Goal: Task Accomplishment & Management: Complete application form

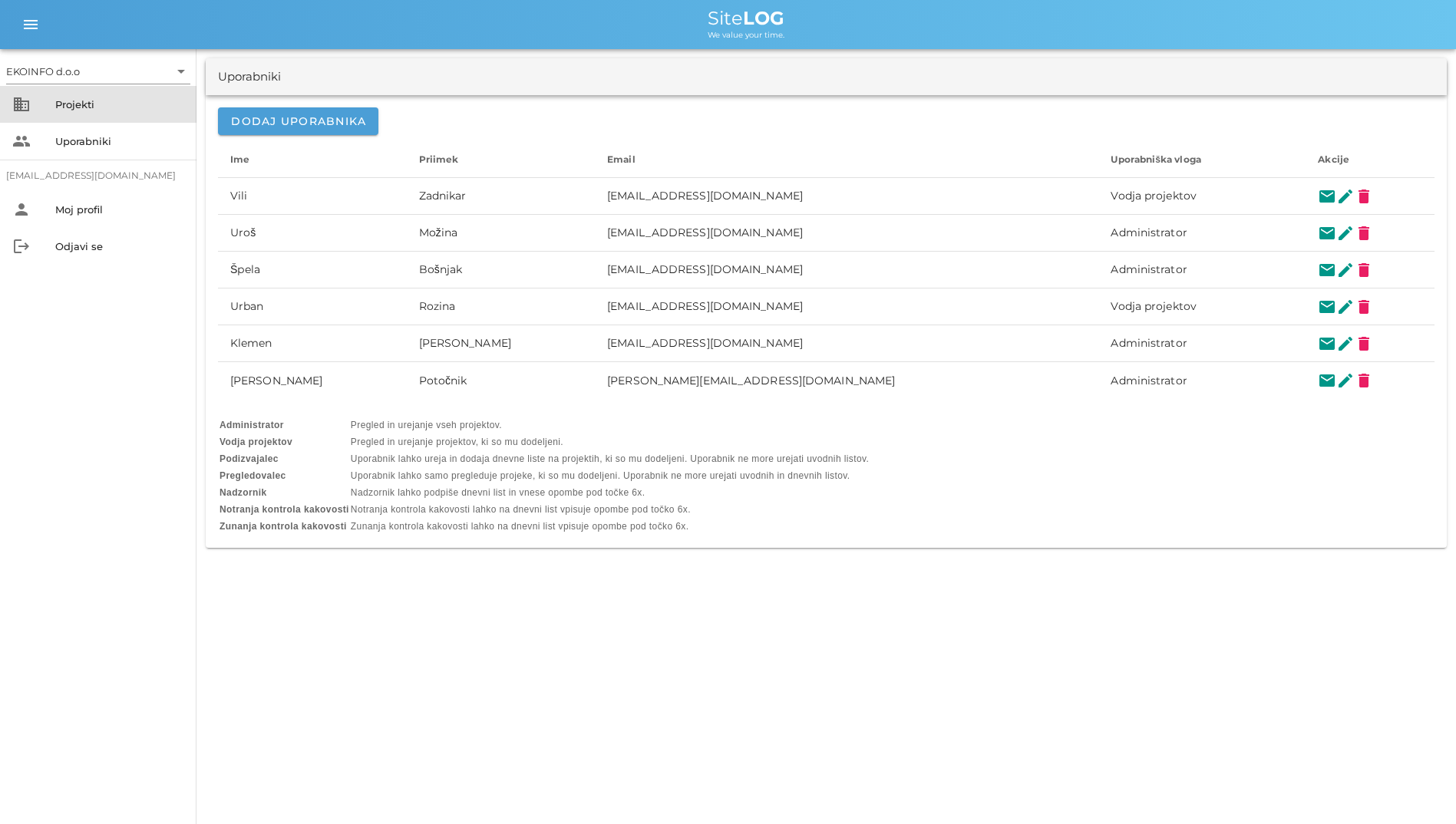
click at [153, 100] on div "Projekti" at bounding box center [119, 105] width 129 height 12
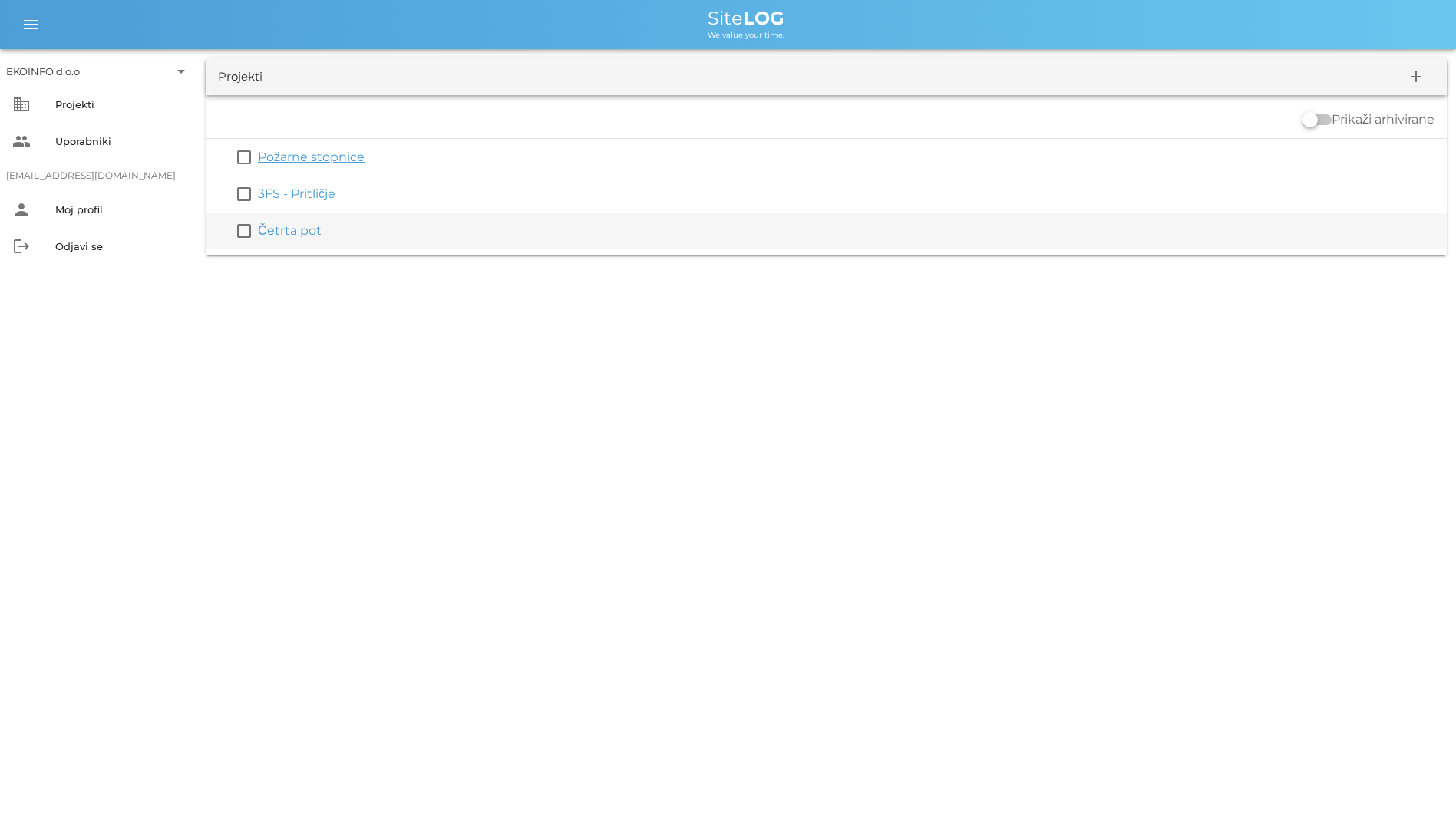
click at [288, 231] on link "Četrta pot" at bounding box center [289, 230] width 64 height 15
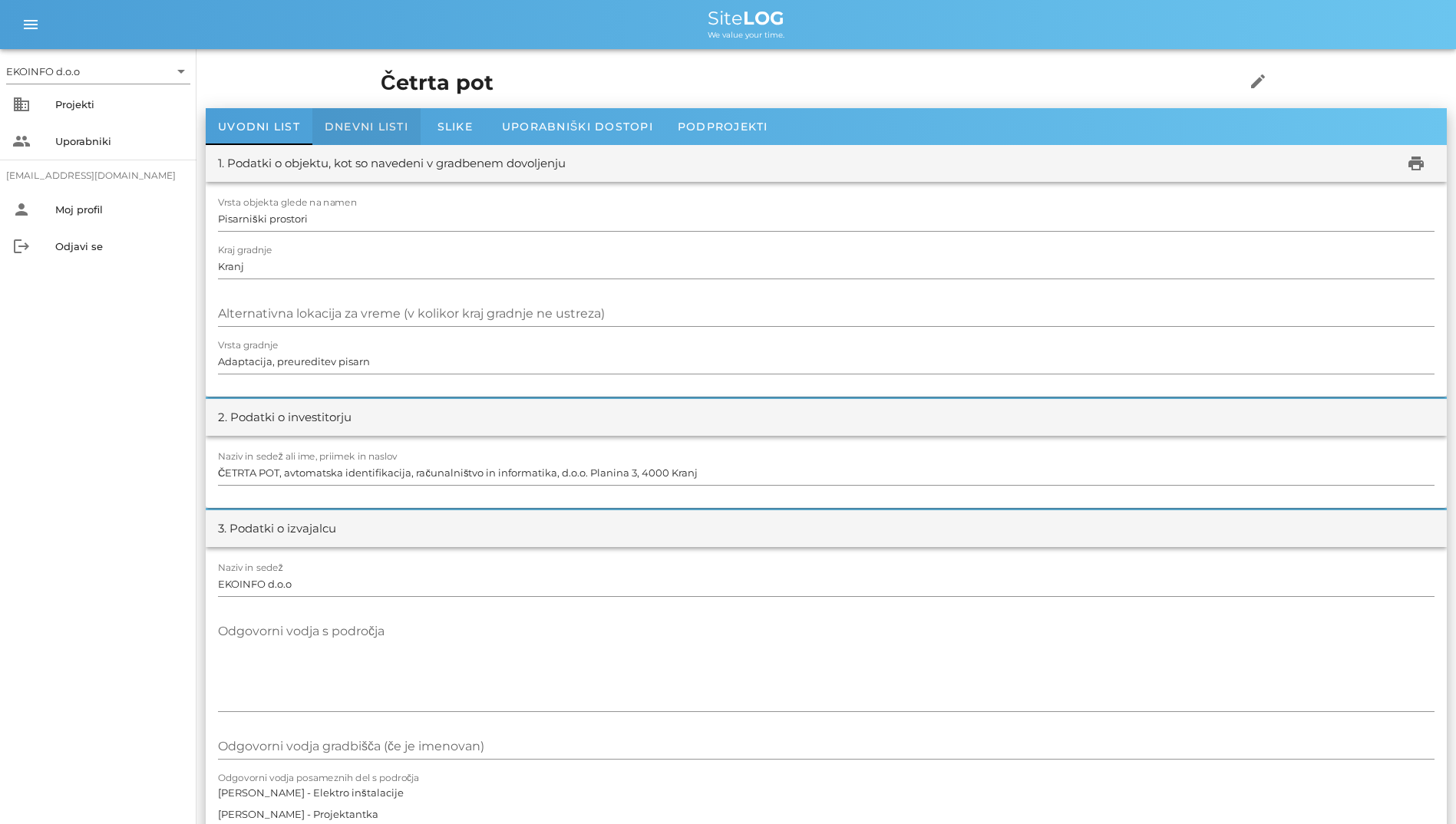
click at [333, 130] on span "Dnevni listi" at bounding box center [367, 126] width 84 height 14
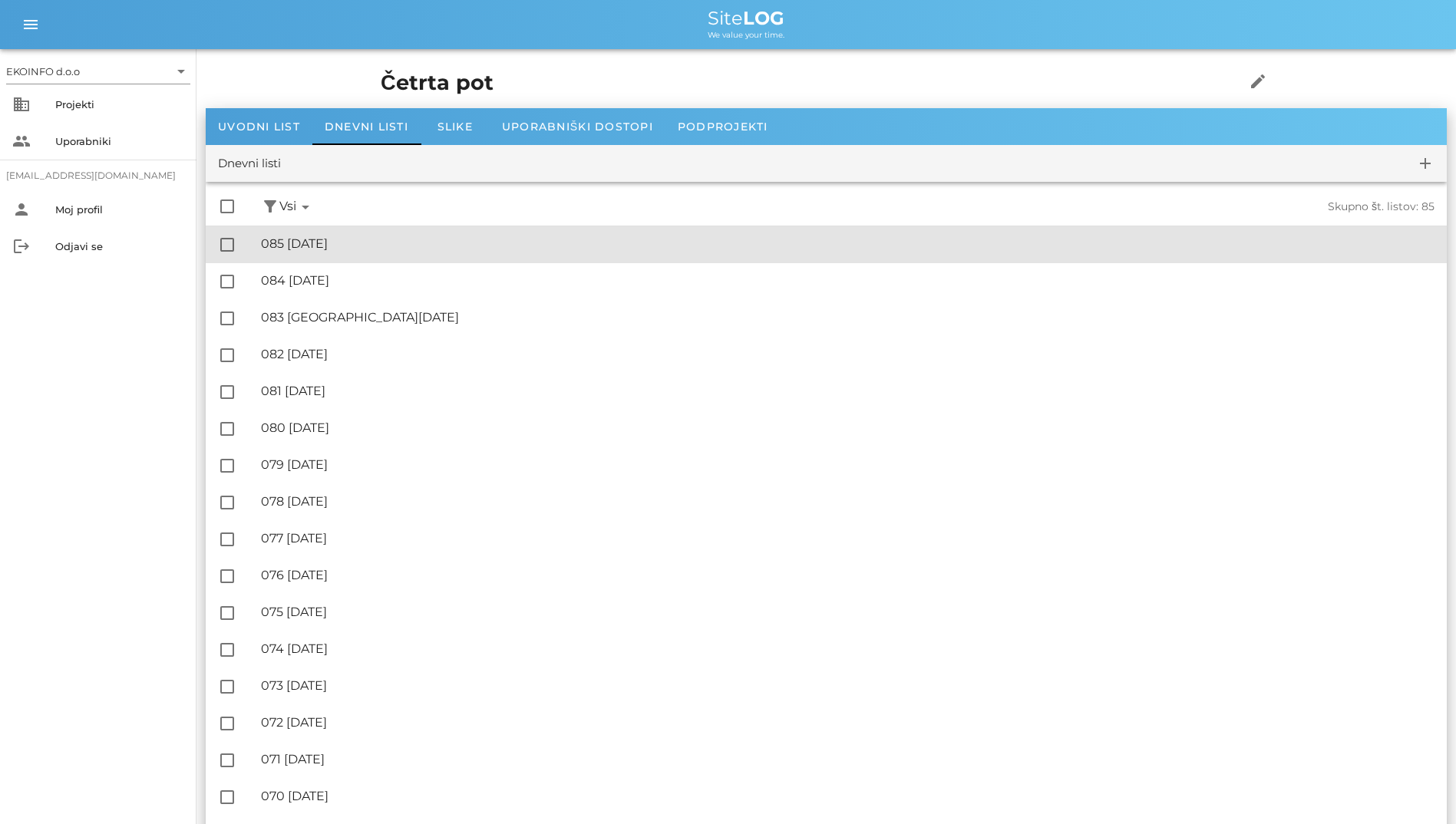
click at [369, 244] on div "🔏 085 [DATE]" at bounding box center [847, 243] width 1173 height 15
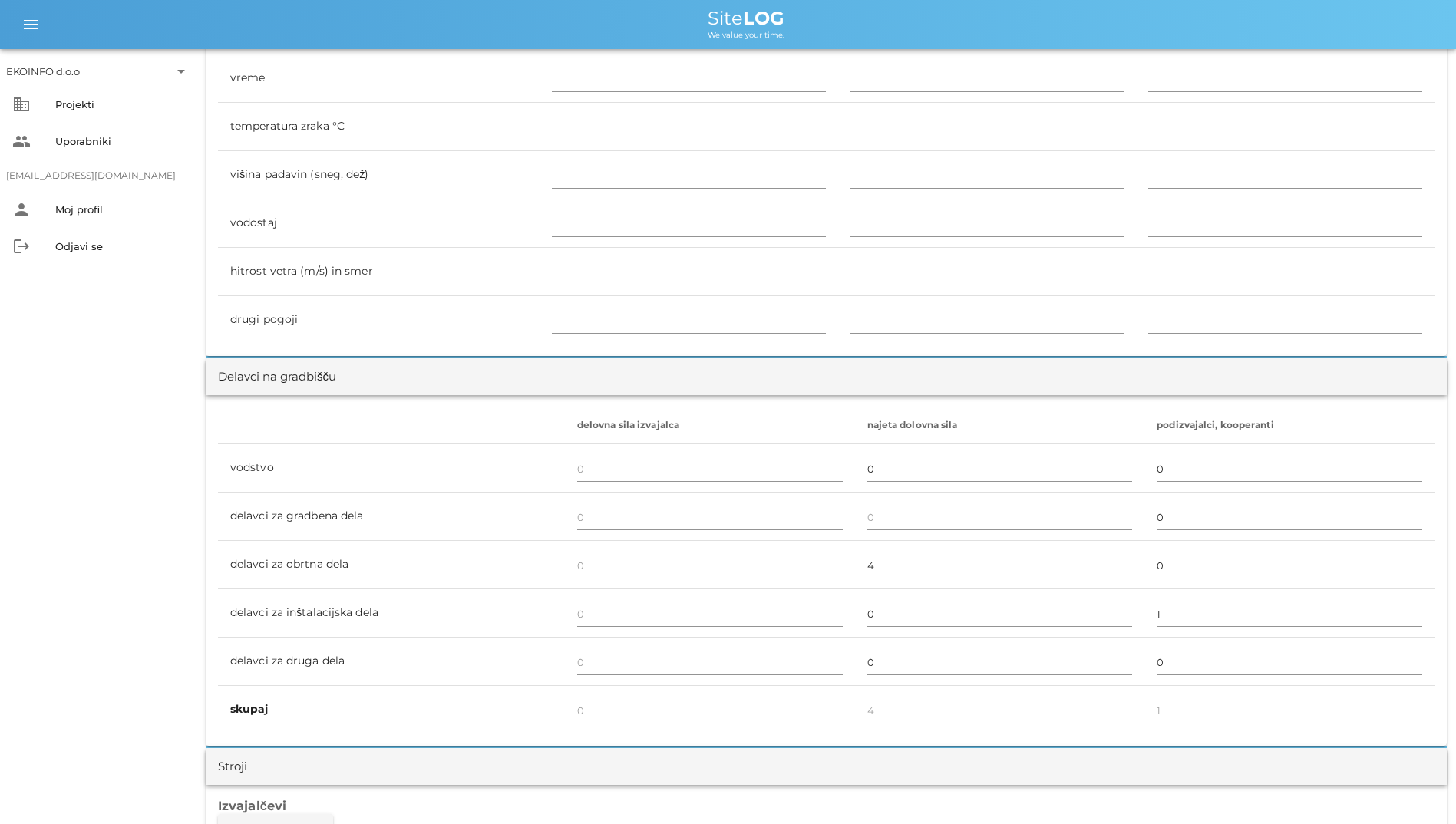
scroll to position [307, 0]
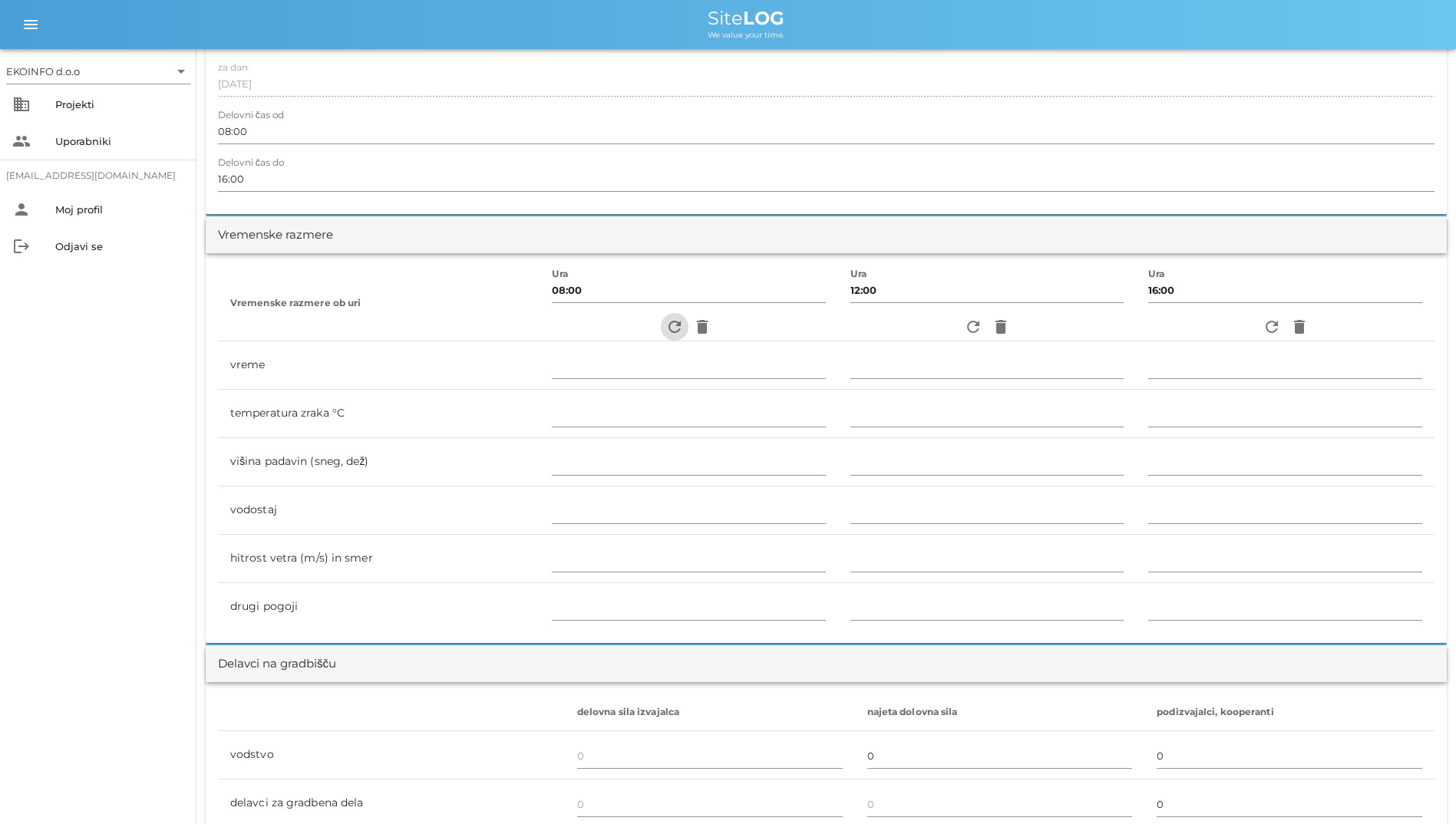
click at [661, 325] on span "refresh" at bounding box center [675, 327] width 28 height 18
type input "jasno"
type input "18"
type input "0"
type input "0.83 m/s šibek V"
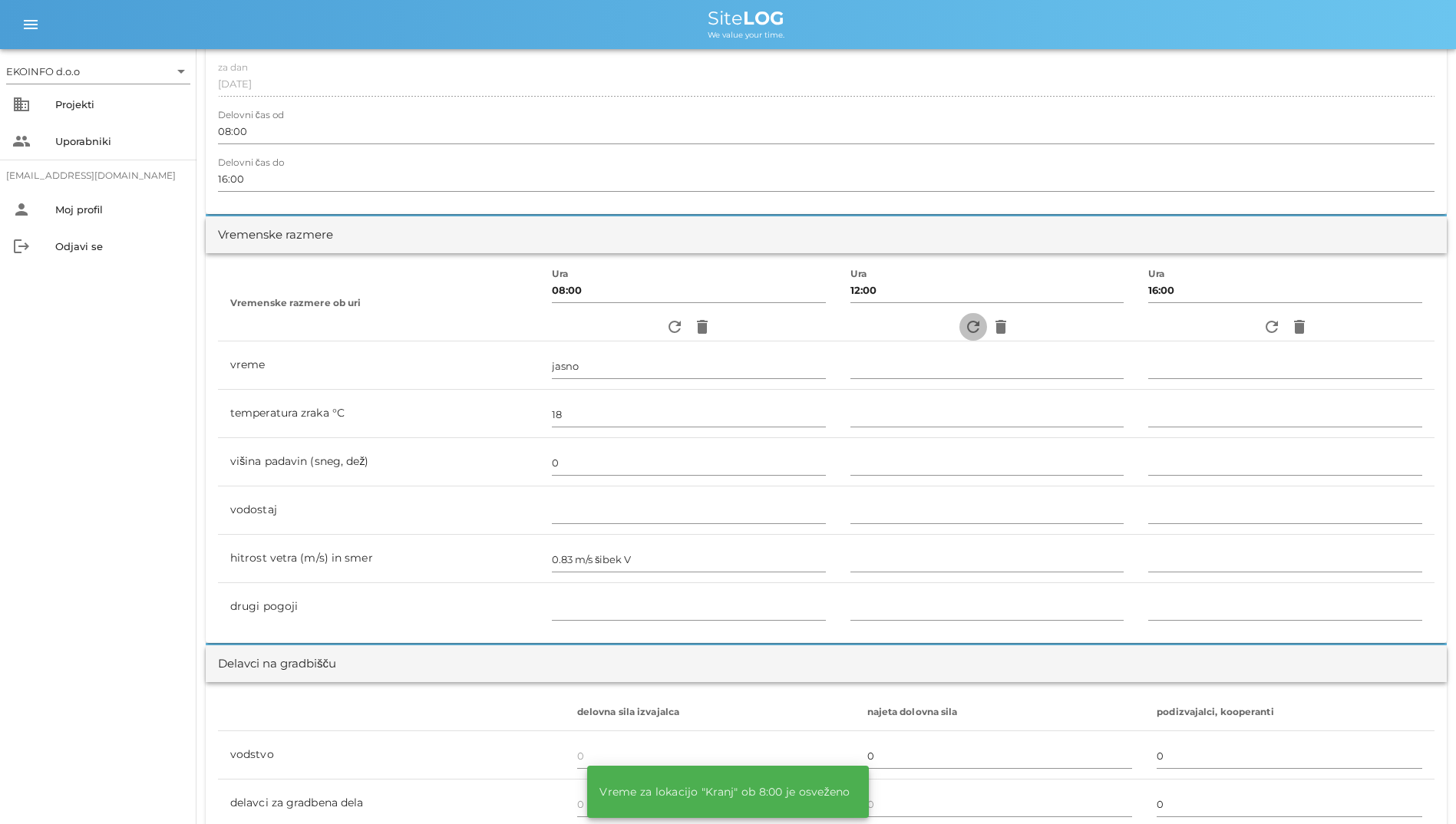
click at [970, 328] on icon "refresh" at bounding box center [973, 327] width 18 height 18
type input "jasno"
type input "26"
type input "0"
type input "1.39 m/s [PERSON_NAME] JV"
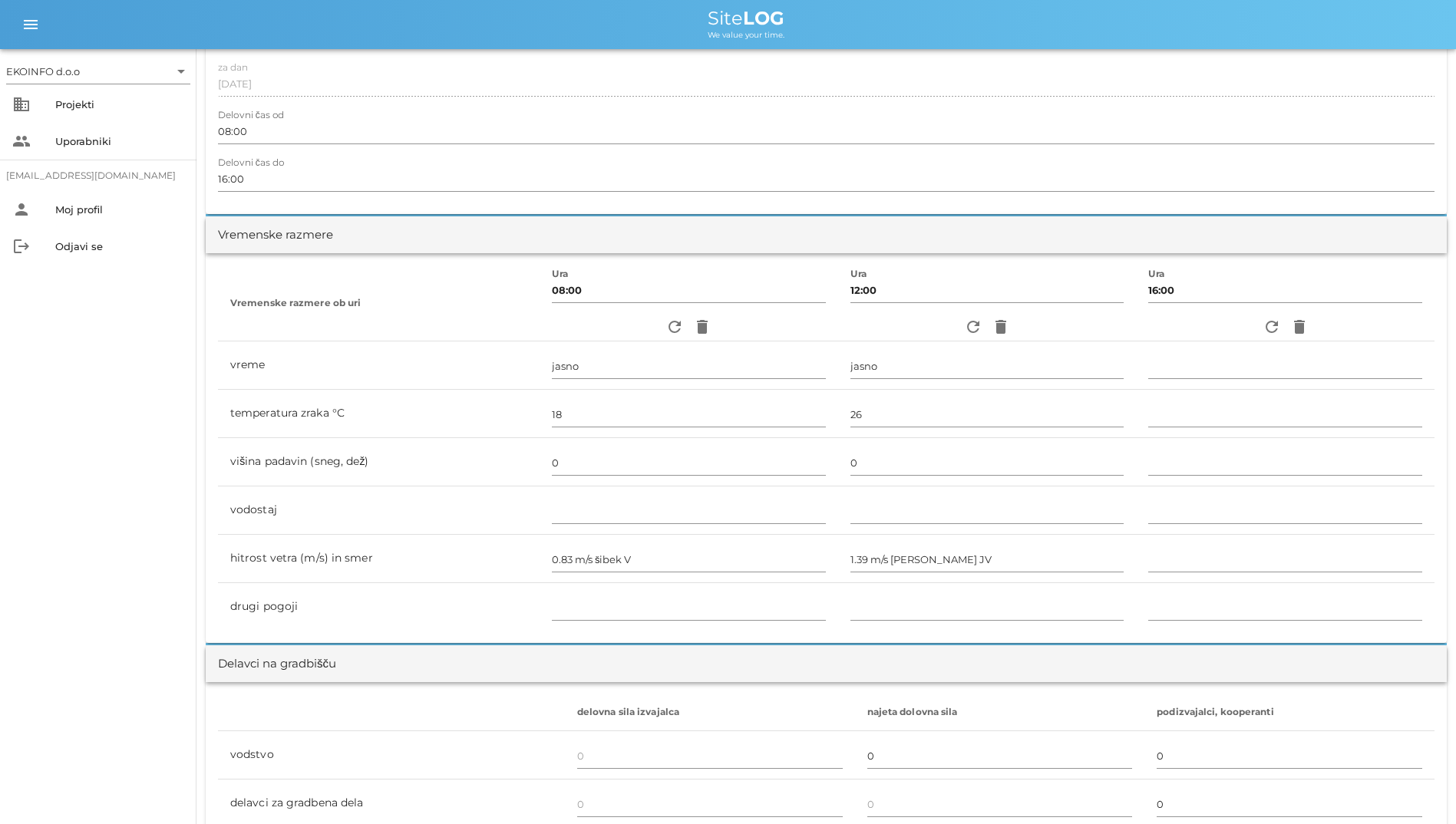
scroll to position [0, 0]
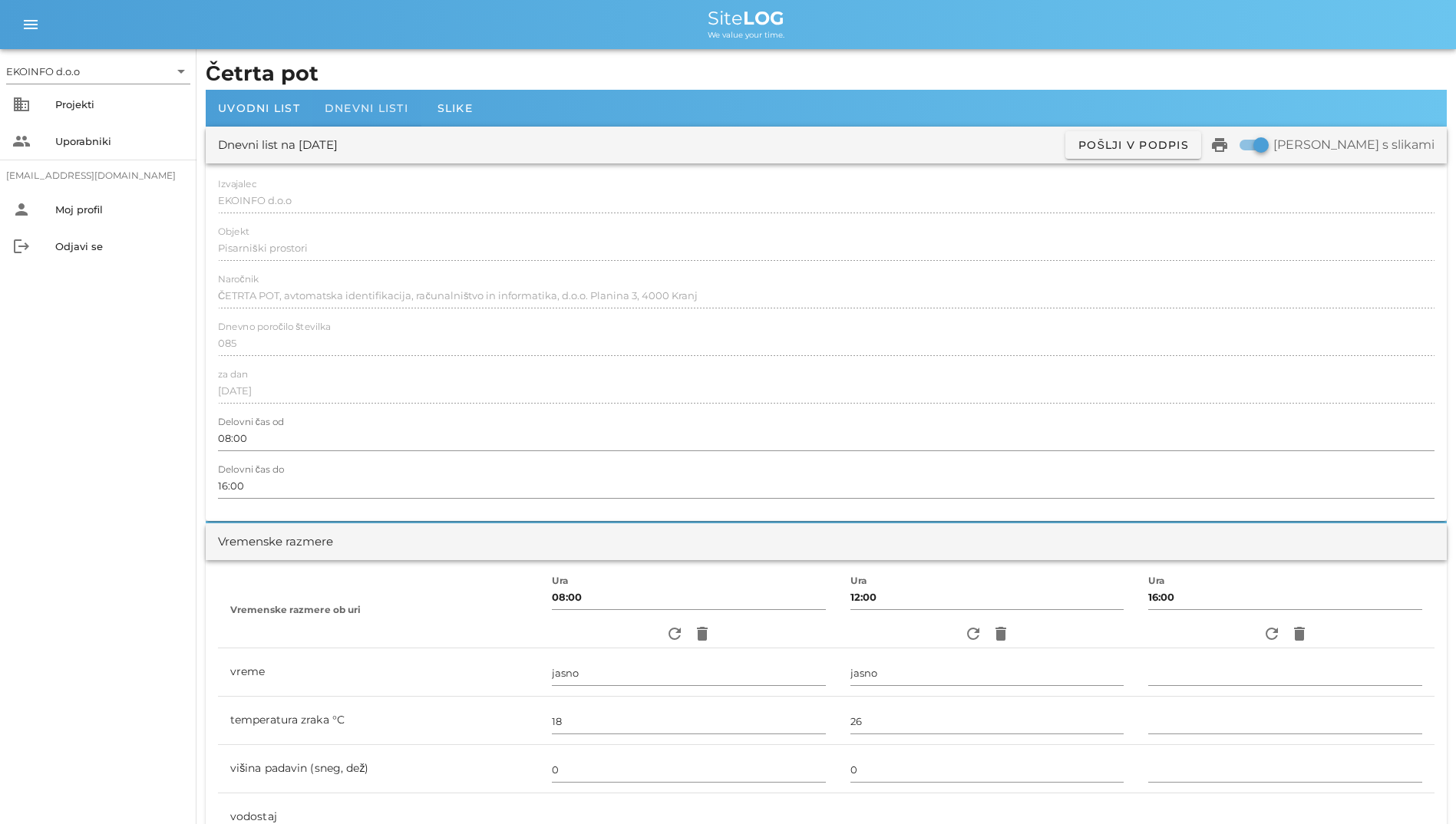
click at [365, 111] on span "Dnevni listi" at bounding box center [367, 108] width 84 height 14
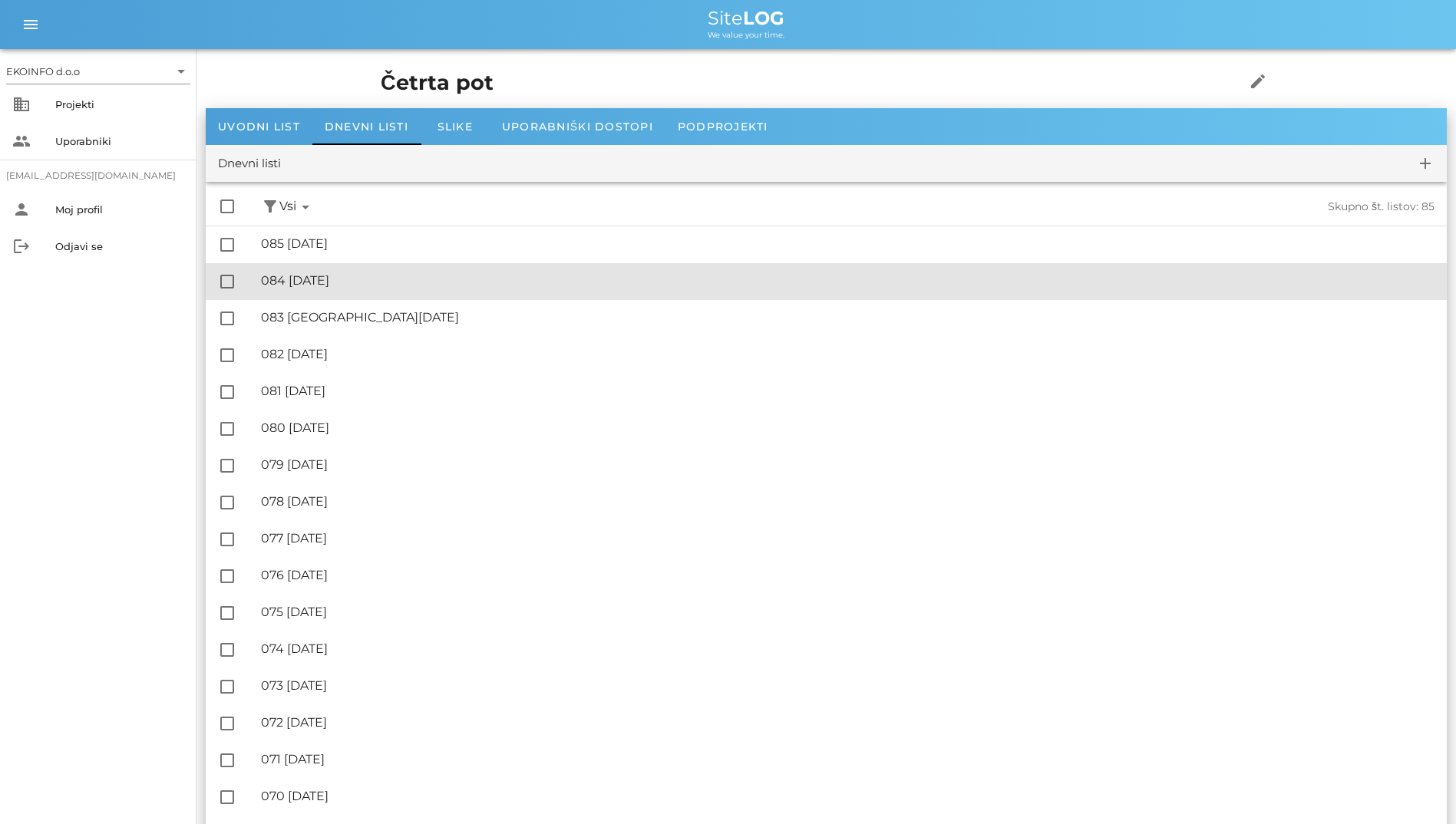
click at [387, 288] on div "🔏 084 [DATE] ✓ Podpisal: Nadzornik ✓ Podpisal: Sestavljalec ✓ Podpisal: Odgovor…" at bounding box center [847, 281] width 1173 height 35
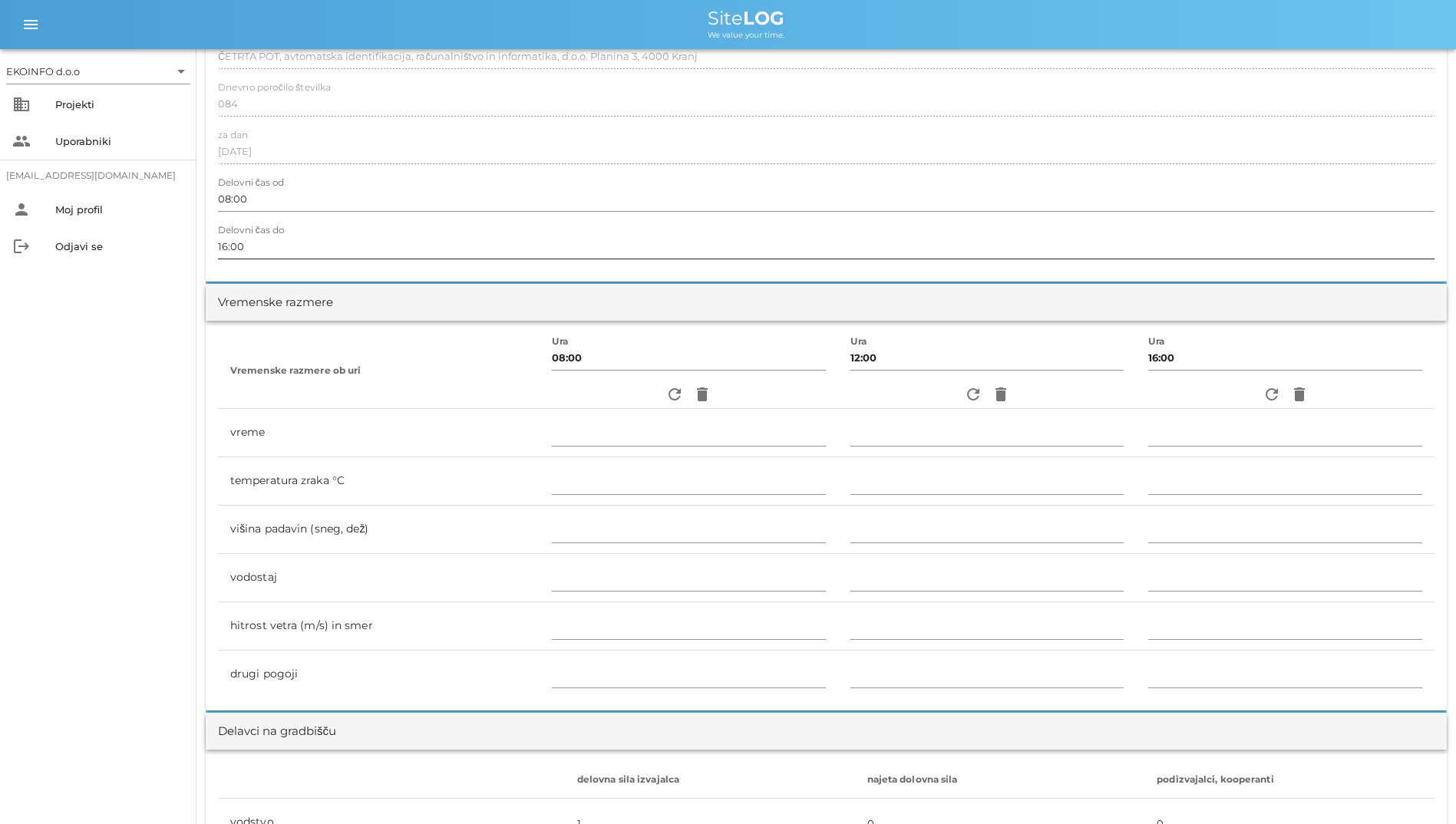
scroll to position [230, 0]
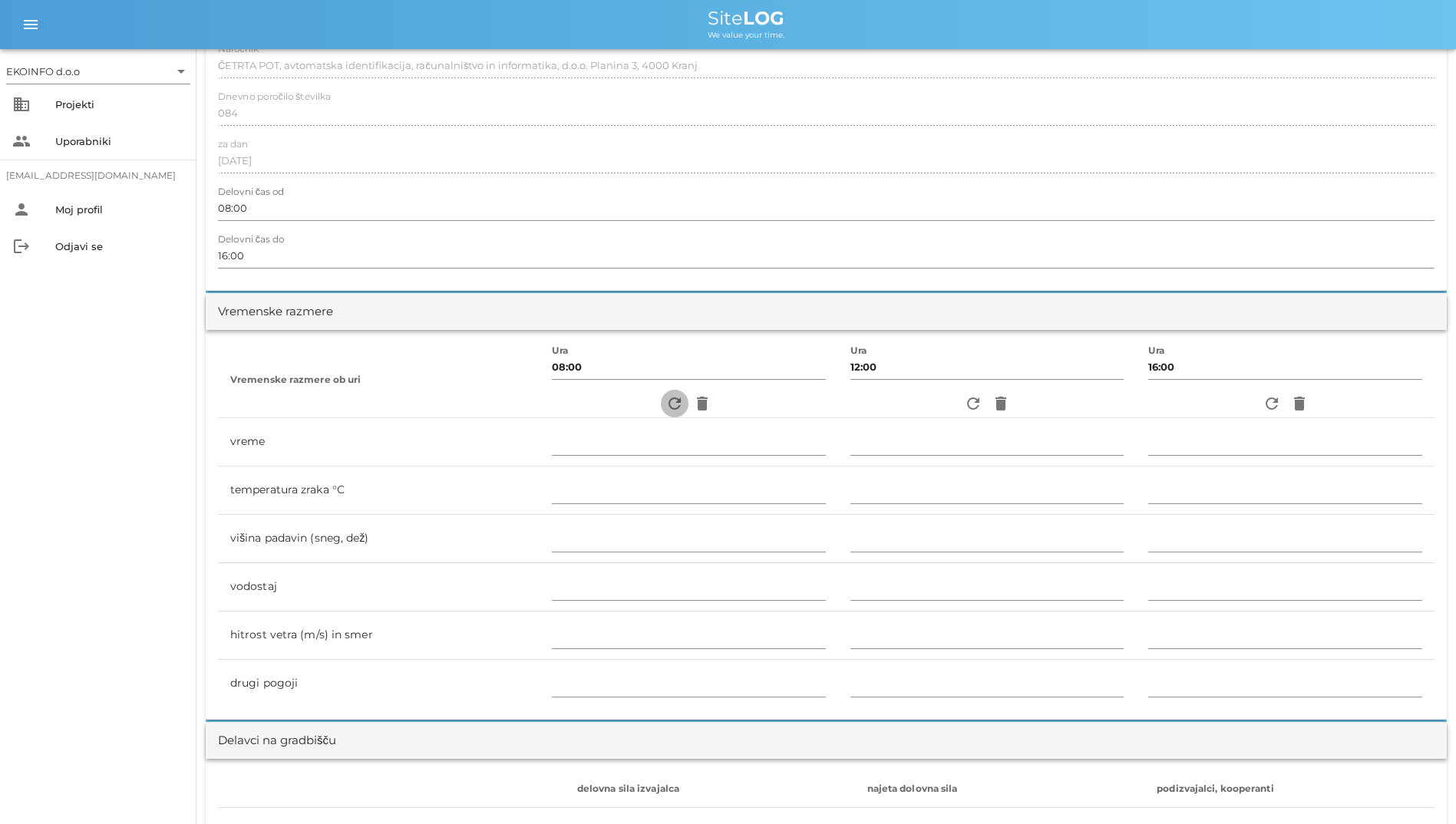
click at [661, 409] on span "refresh" at bounding box center [675, 403] width 28 height 18
type input "jasno"
type input "19"
type input "0"
type input "1.11 m/s šibek V"
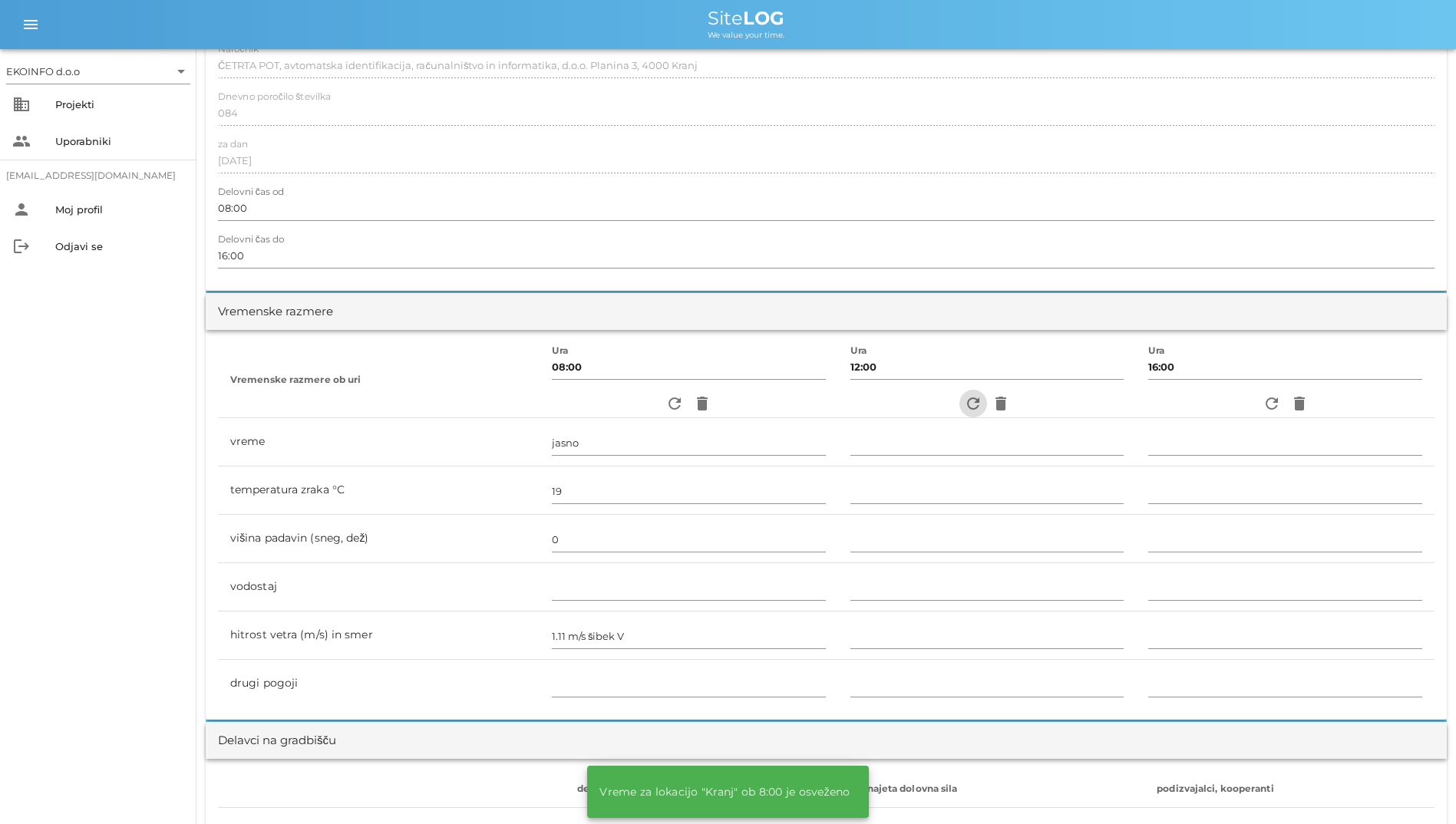
click at [964, 409] on icon "refresh" at bounding box center [973, 403] width 18 height 18
type input "jasno"
type input "24"
type input "0"
type input "1.11 m/s šibek JV"
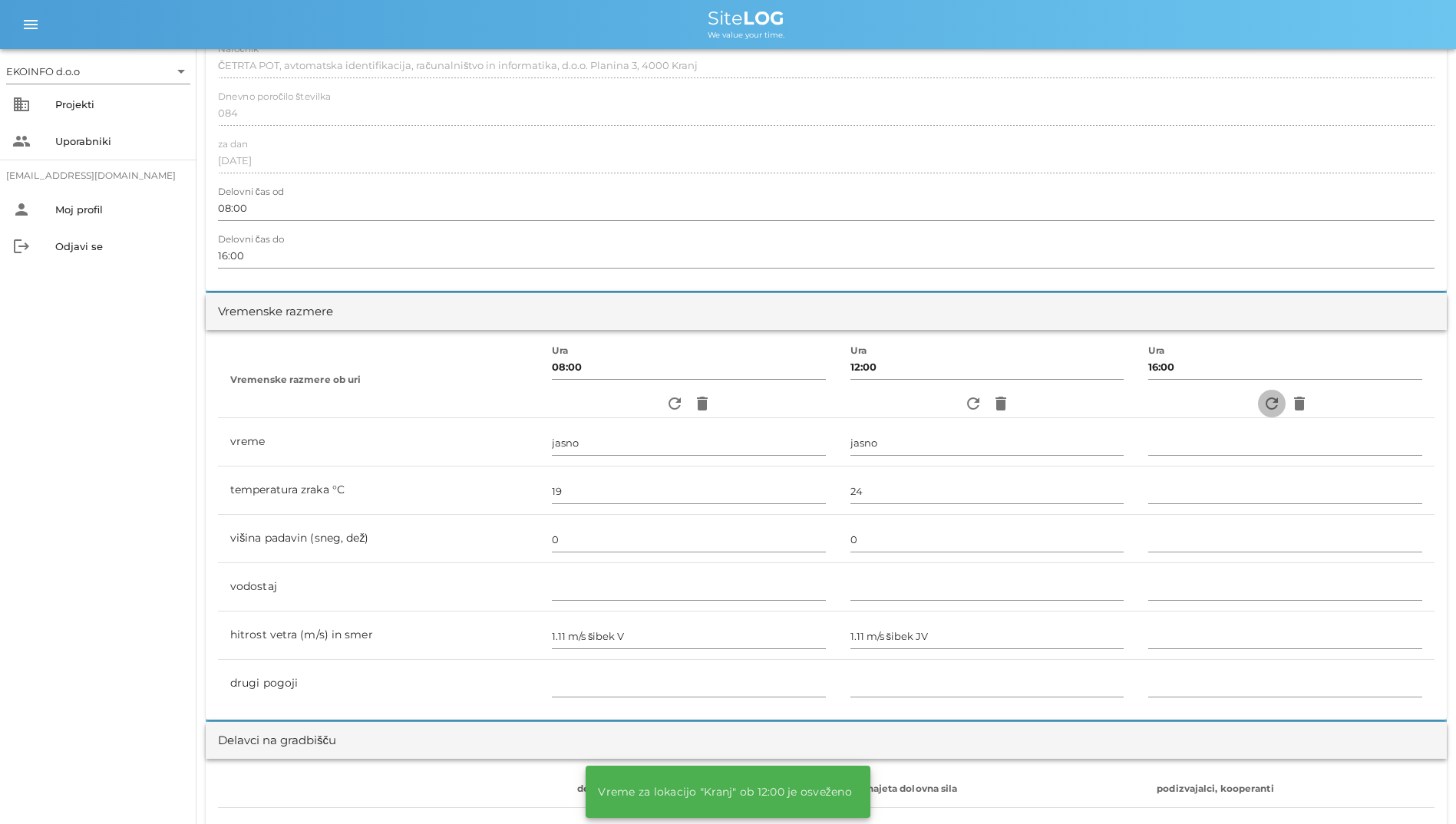
click at [1262, 400] on icon "refresh" at bounding box center [1271, 403] width 18 height 18
type input "delno oblačno"
type input "23"
type input "0"
type input "1.94 m/s šibek V"
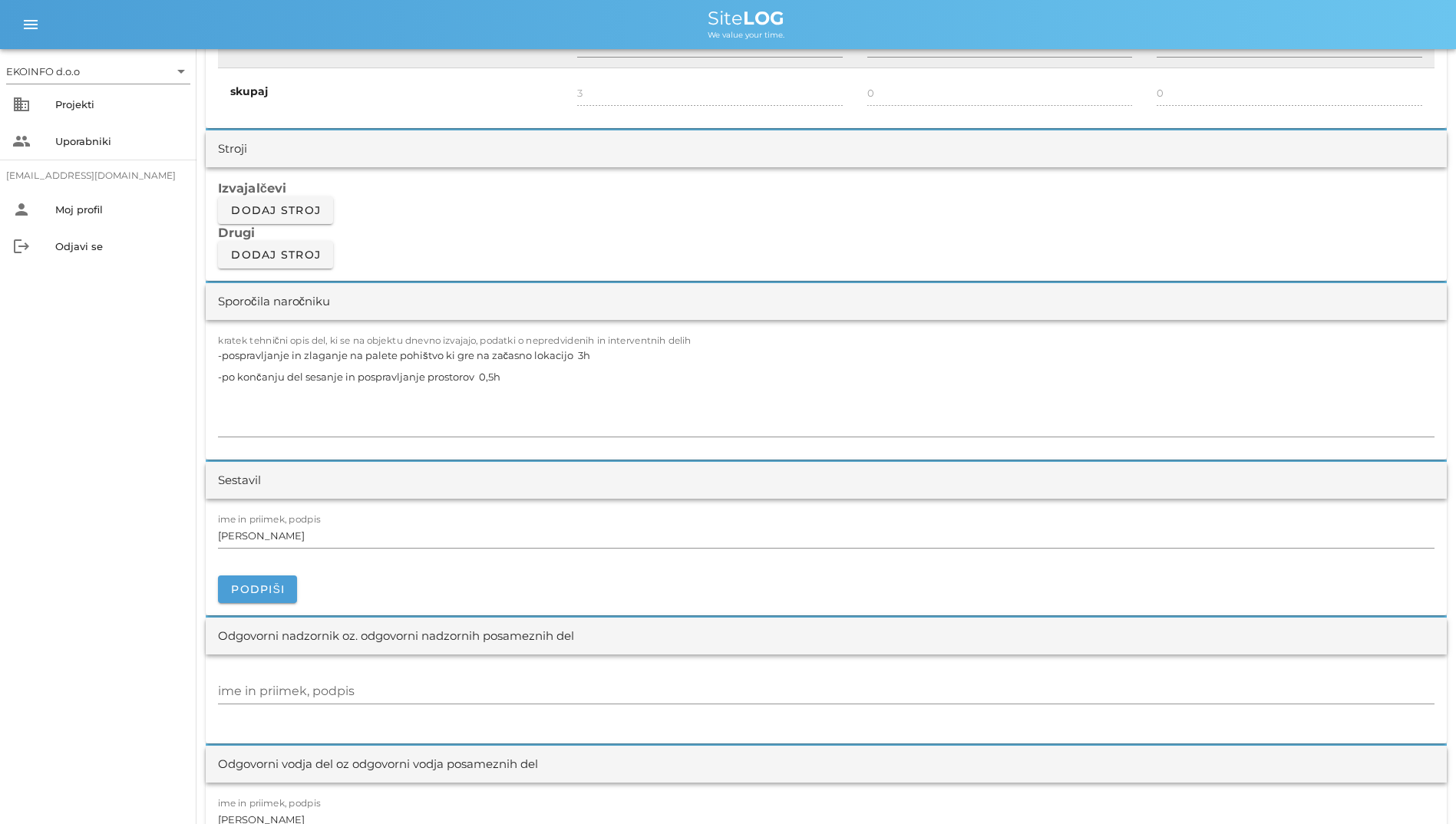
scroll to position [1228, 0]
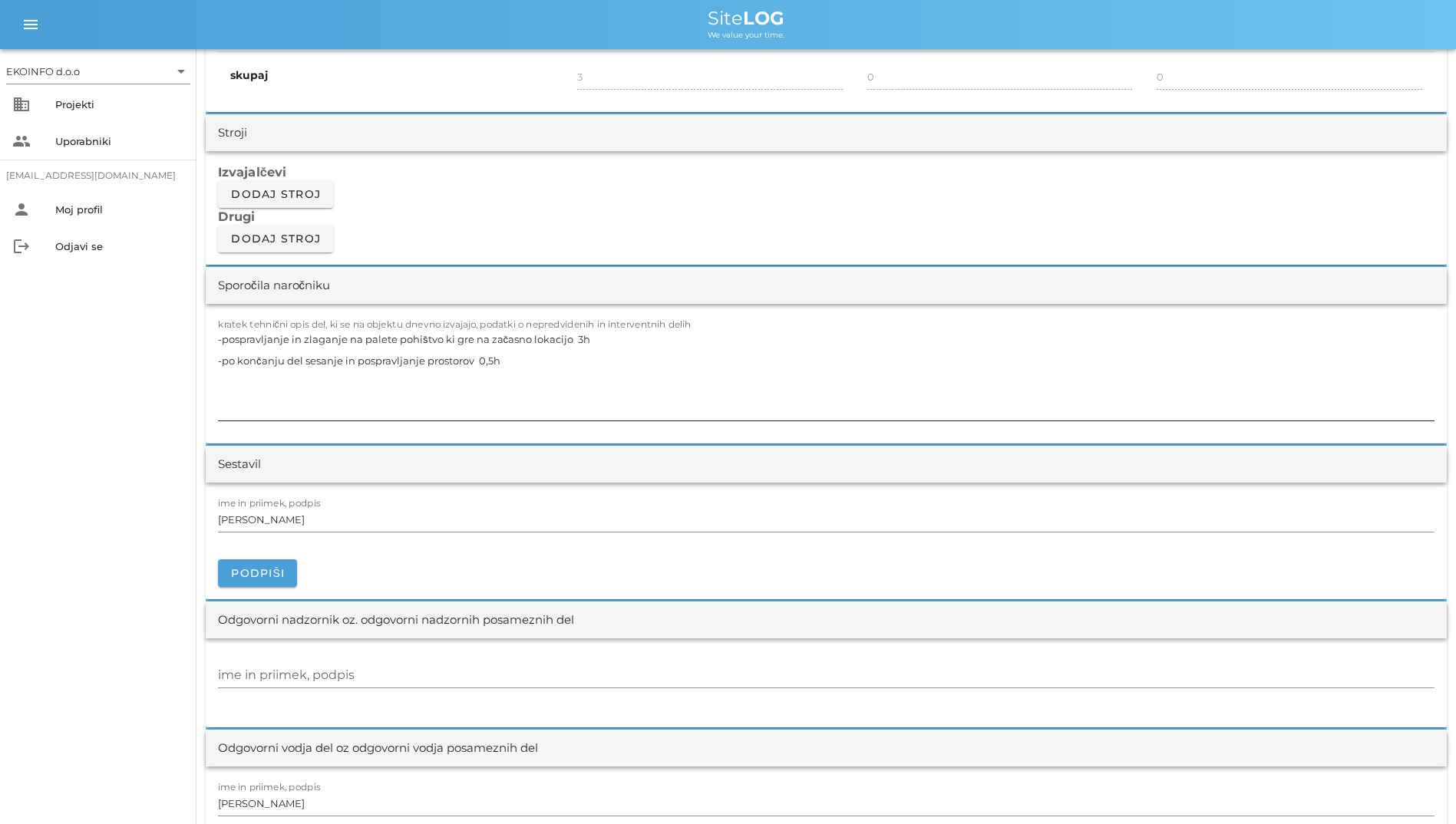
click at [556, 361] on textarea "-pospravljanje in zlaganje na palete pohištvo ki gre na začasno lokacijo 3h -po…" at bounding box center [826, 375] width 1217 height 92
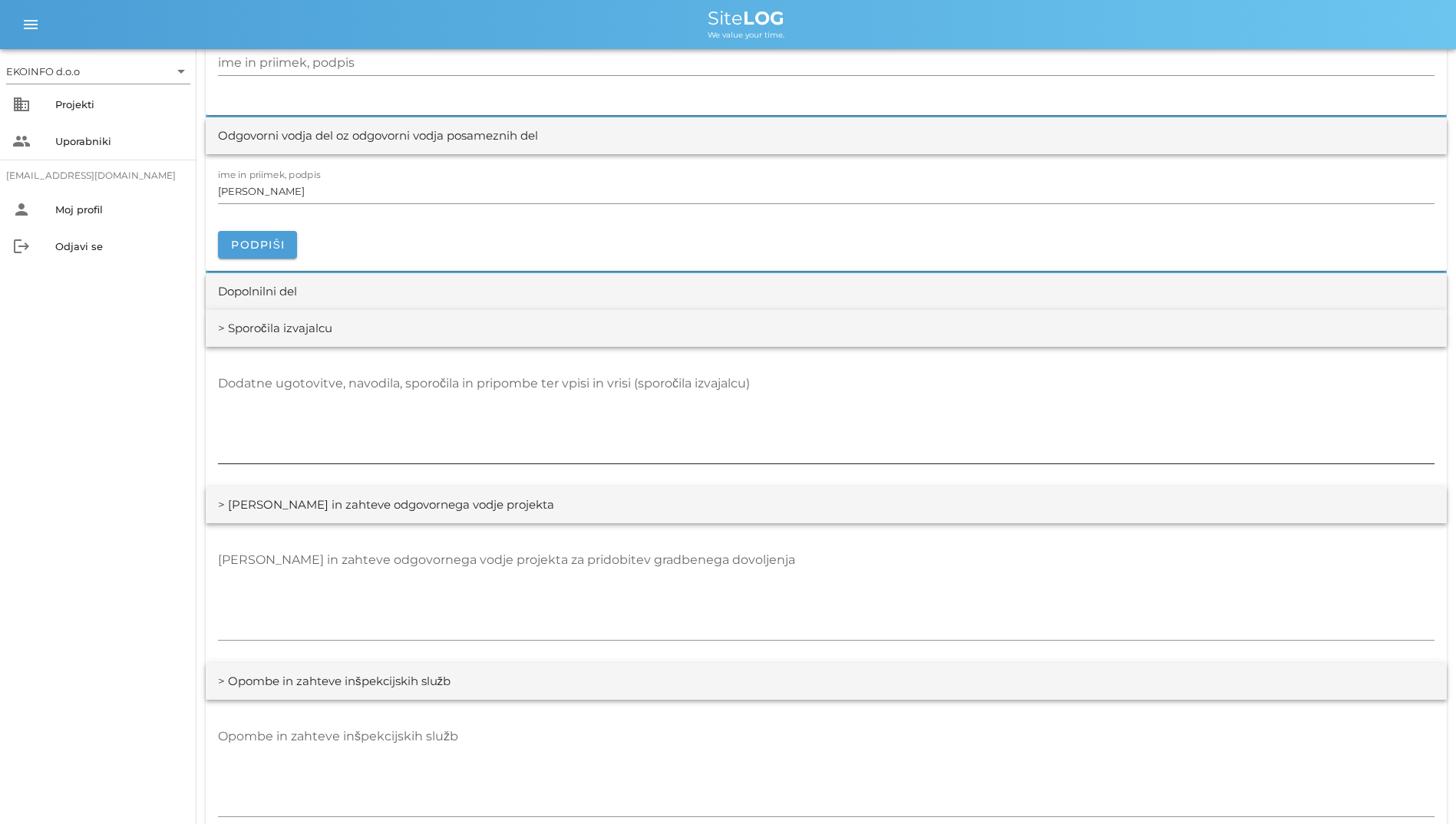
scroll to position [1842, 0]
click at [435, 409] on textarea "Dodatne ugotovitve, navodila, sporočila in pripombe ter vpisi in vrisi (sporoči…" at bounding box center [826, 416] width 1217 height 92
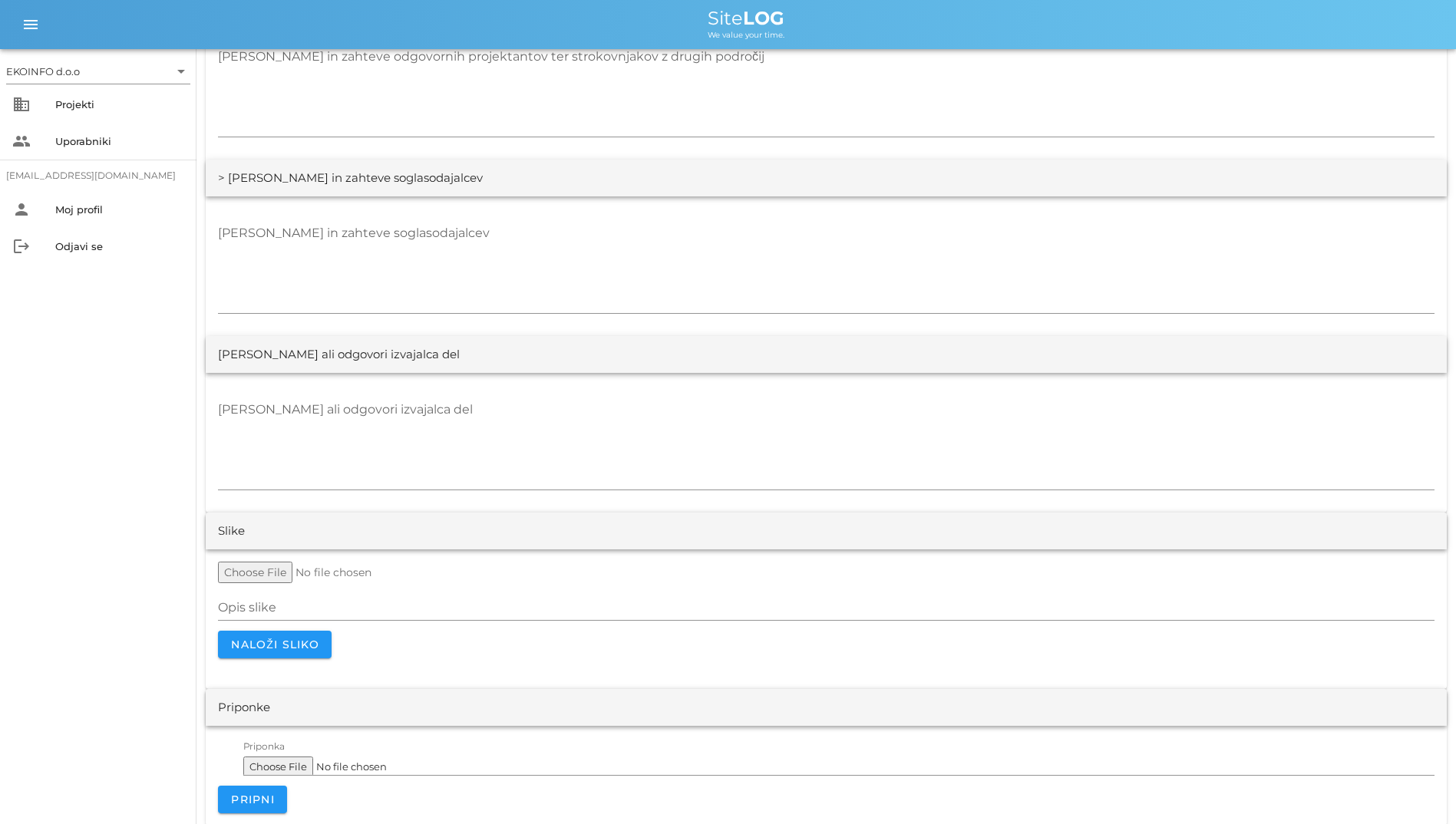
scroll to position [2708, 0]
